Goal: Task Accomplishment & Management: Use online tool/utility

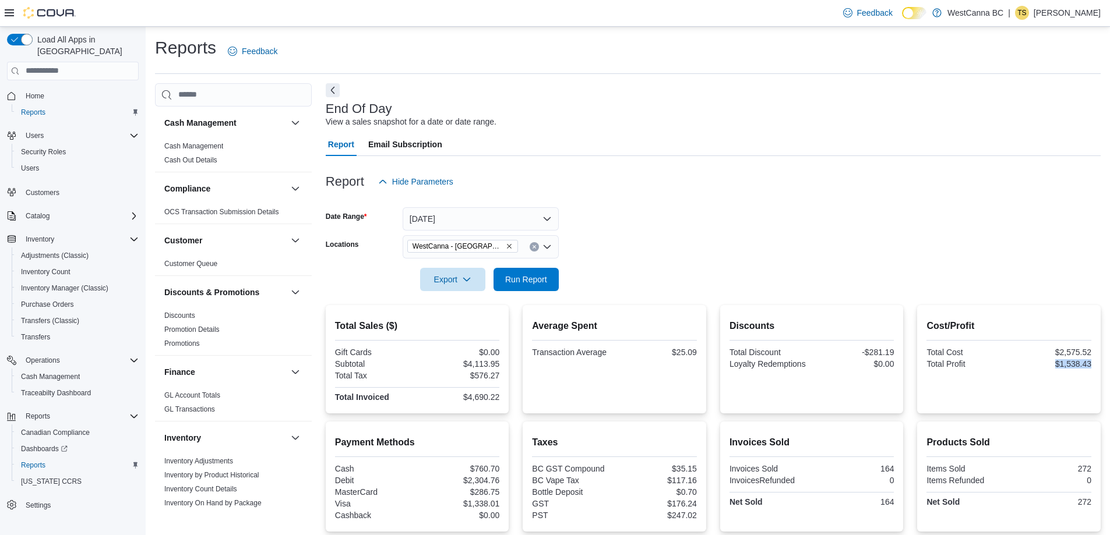
scroll to position [524, 0]
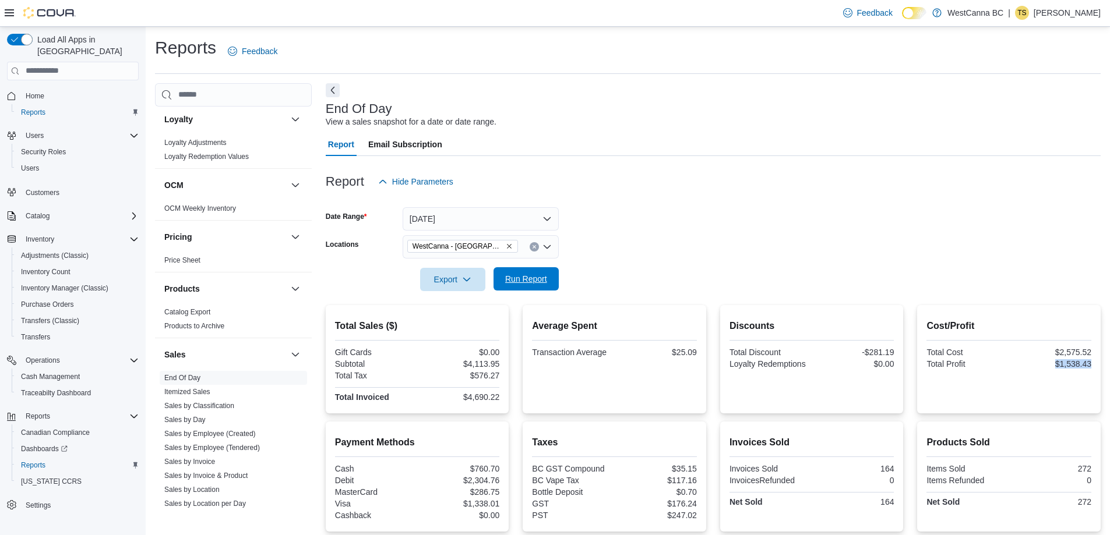
click at [523, 283] on span "Run Report" at bounding box center [526, 279] width 42 height 12
click at [452, 214] on button "[DATE]" at bounding box center [481, 218] width 156 height 23
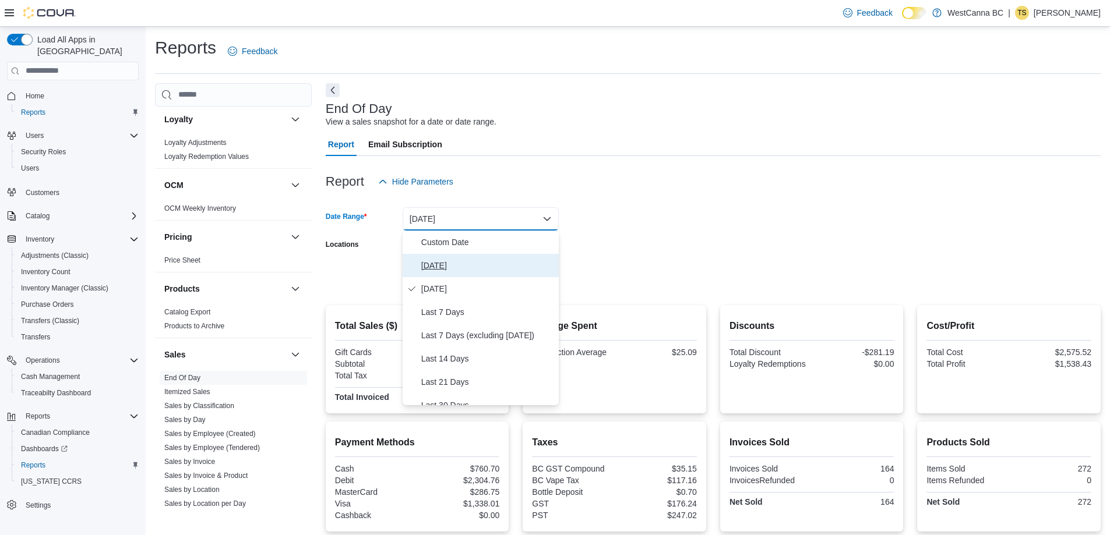
click at [433, 263] on span "[DATE]" at bounding box center [487, 266] width 133 height 14
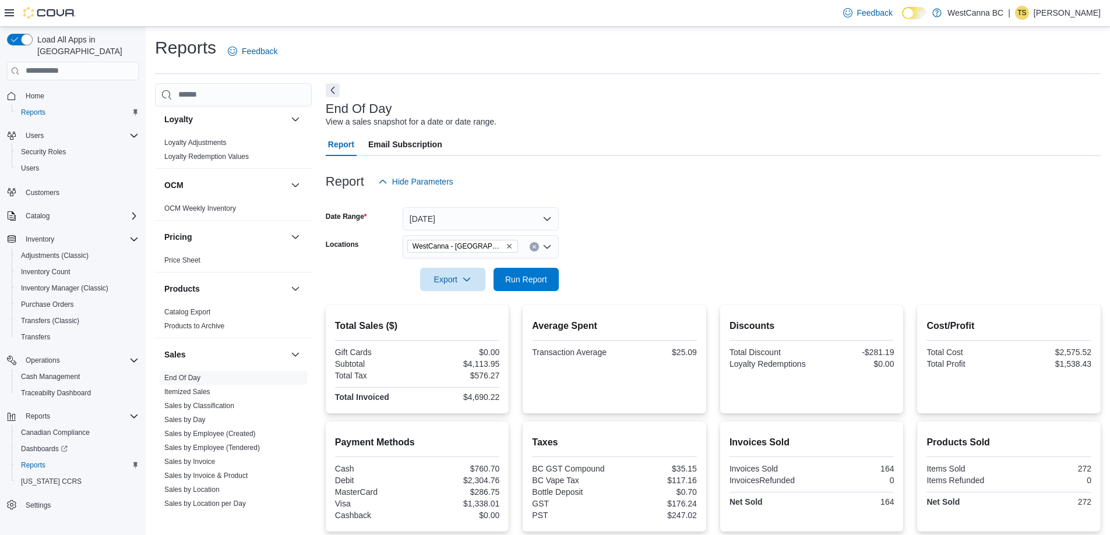
click at [692, 227] on form "Date Range [DATE] Locations [GEOGRAPHIC_DATA] - [GEOGRAPHIC_DATA] Export Run Re…" at bounding box center [713, 242] width 775 height 98
click at [555, 274] on button "Run Report" at bounding box center [525, 279] width 65 height 23
click at [506, 245] on icon "Remove WestCanna - Broadway from selection in this group" at bounding box center [509, 246] width 7 height 7
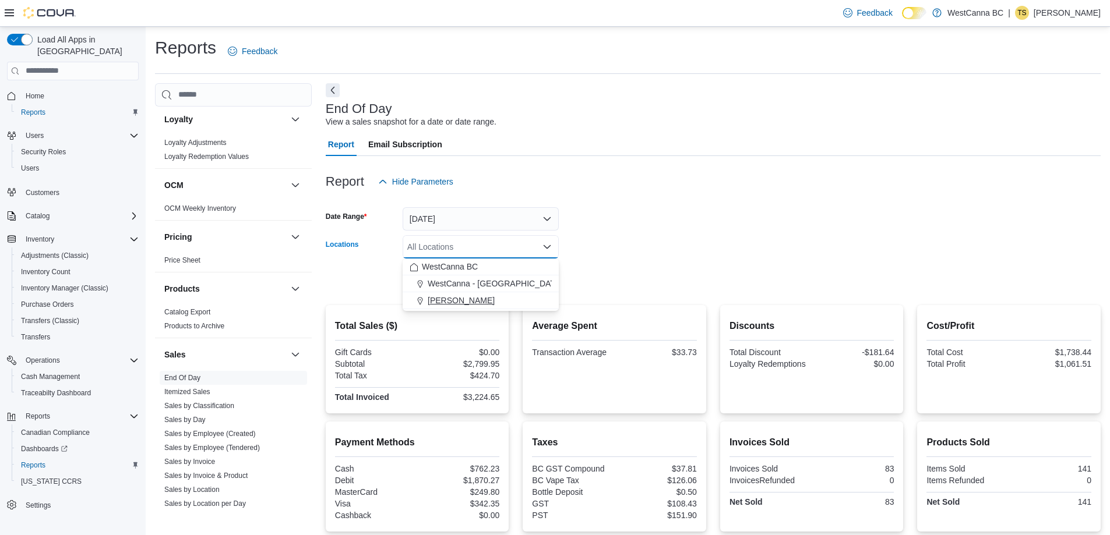
click at [489, 301] on span "[PERSON_NAME]" at bounding box center [461, 301] width 67 height 12
click at [591, 239] on form "Date Range [DATE] Locations [GEOGRAPHIC_DATA] - [PERSON_NAME] Combo box. Select…" at bounding box center [713, 242] width 775 height 98
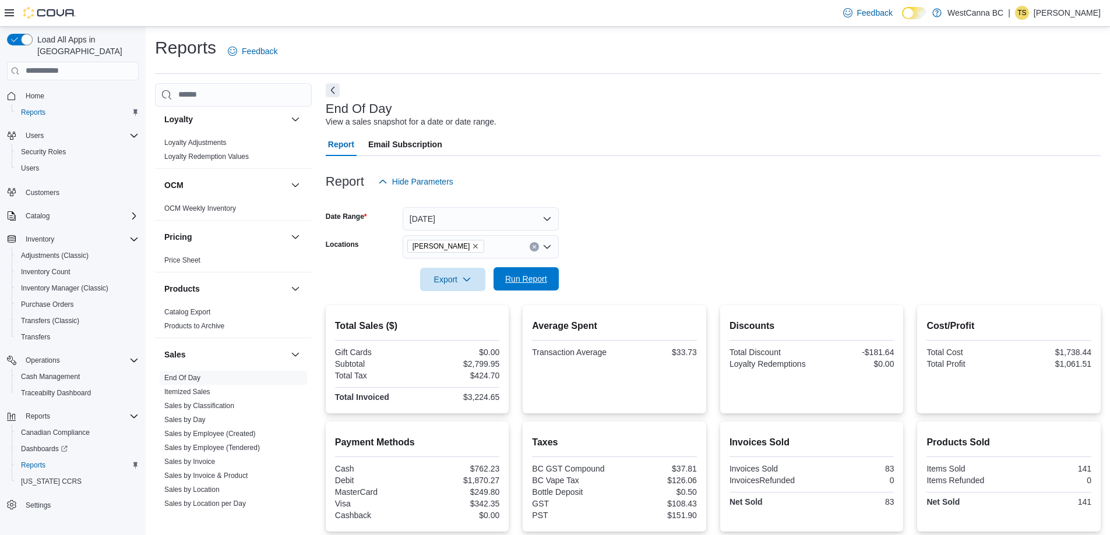
click at [526, 283] on span "Run Report" at bounding box center [526, 279] width 42 height 12
click at [479, 244] on icon "Remove WestCanna - Robson from selection in this group" at bounding box center [475, 246] width 7 height 7
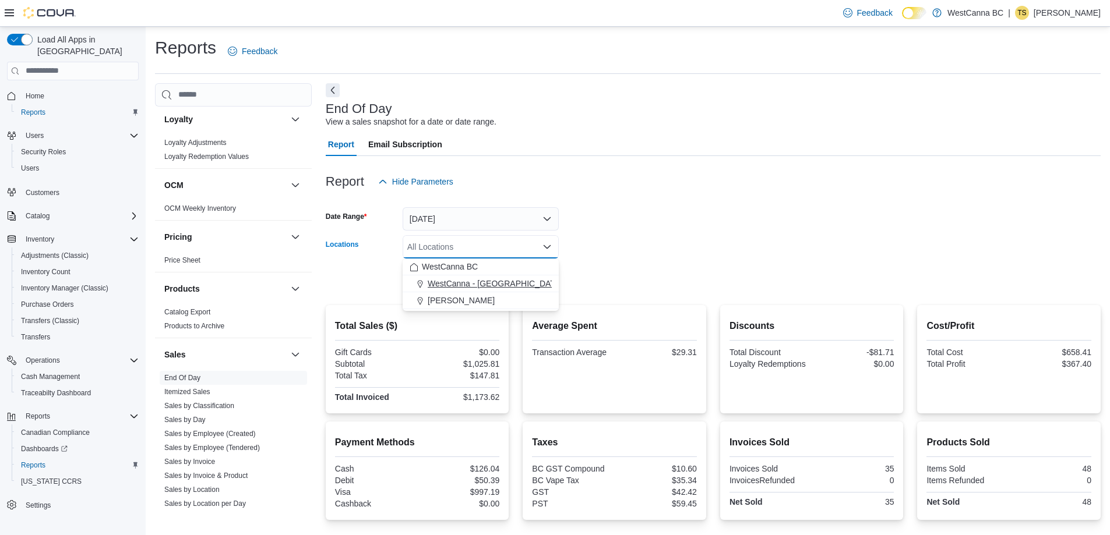
click at [482, 286] on span "WestCanna - [GEOGRAPHIC_DATA]" at bounding box center [495, 284] width 135 height 12
click at [597, 262] on div at bounding box center [713, 263] width 775 height 9
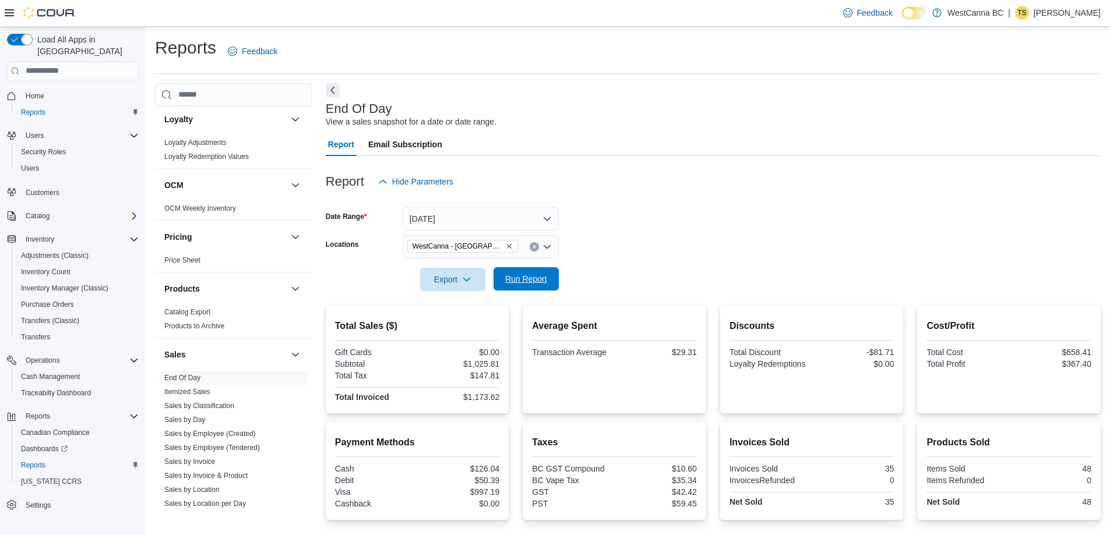
click at [524, 285] on span "Run Report" at bounding box center [526, 279] width 42 height 12
click at [700, 182] on div "Report Hide Parameters" at bounding box center [713, 181] width 775 height 23
click at [536, 287] on span "Run Report" at bounding box center [525, 278] width 51 height 23
click at [664, 255] on form "Date Range [DATE] Locations [GEOGRAPHIC_DATA] - [GEOGRAPHIC_DATA] Export Run Re…" at bounding box center [713, 242] width 775 height 98
